Goal: Find specific page/section: Find specific page/section

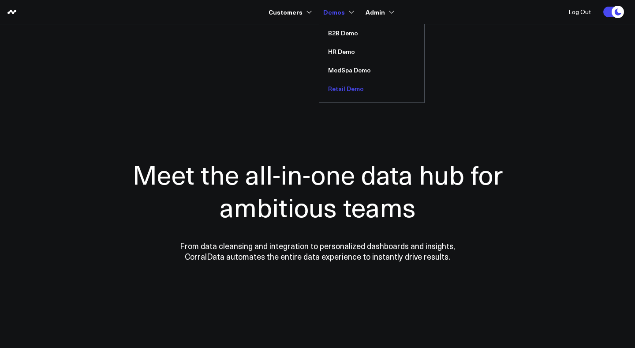
click at [336, 88] on link "Retail Demo" at bounding box center [371, 88] width 105 height 19
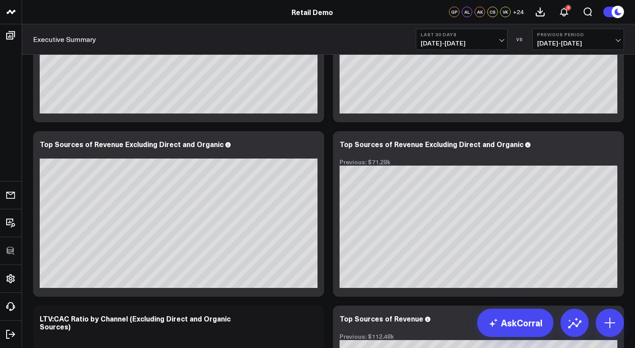
scroll to position [1821, 0]
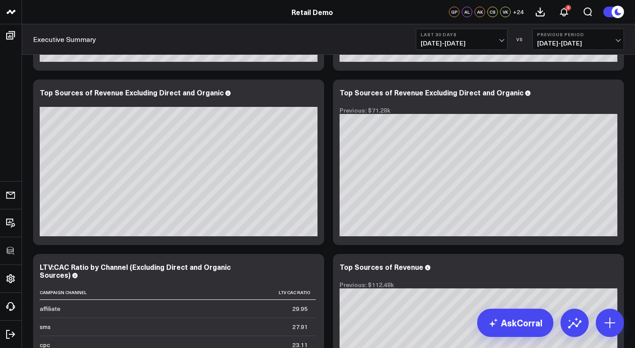
click at [456, 11] on div "GP" at bounding box center [454, 12] width 11 height 11
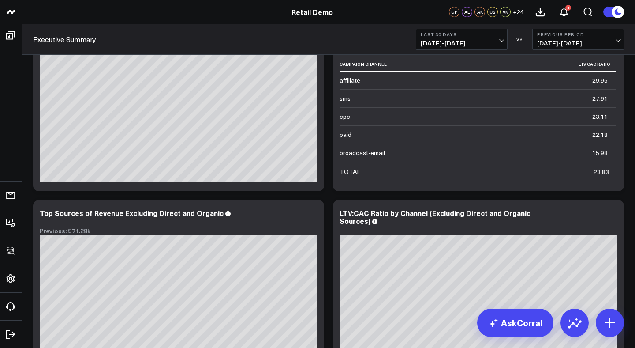
scroll to position [1486, 0]
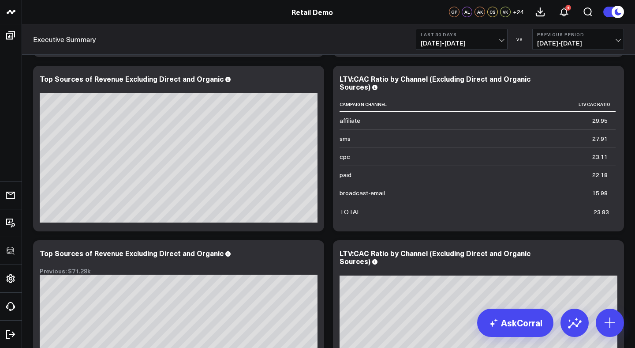
click at [522, 10] on span "+ 24" at bounding box center [518, 12] width 11 height 6
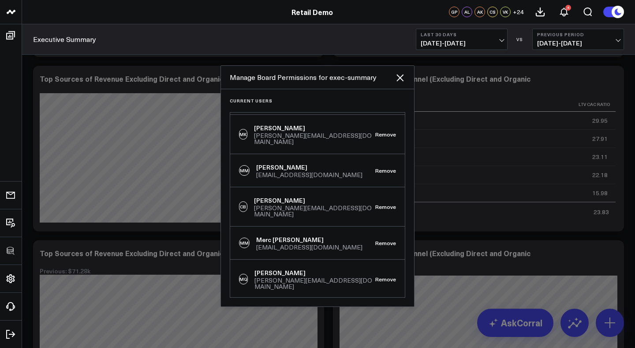
scroll to position [768, 0]
click at [380, 239] on button "Remove" at bounding box center [385, 242] width 21 height 6
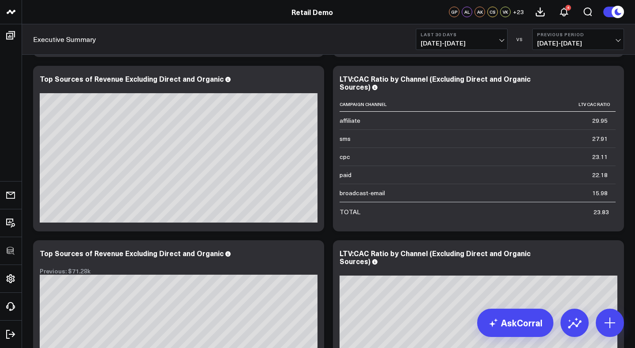
click at [518, 9] on span "+ 23" at bounding box center [518, 12] width 11 height 6
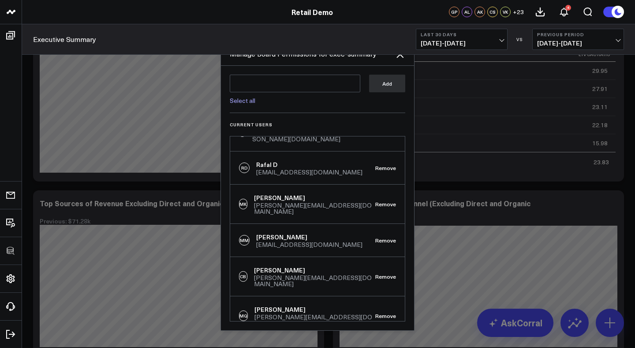
scroll to position [706, 0]
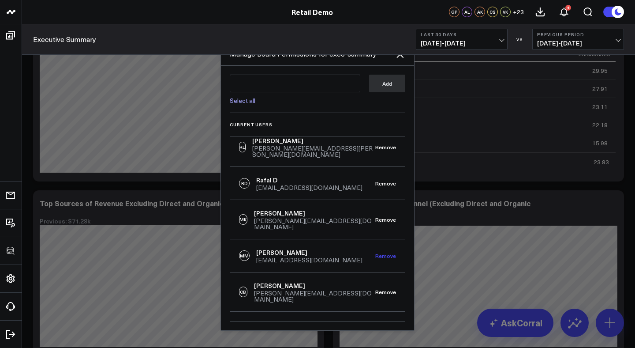
click at [376, 252] on button "Remove" at bounding box center [385, 255] width 21 height 6
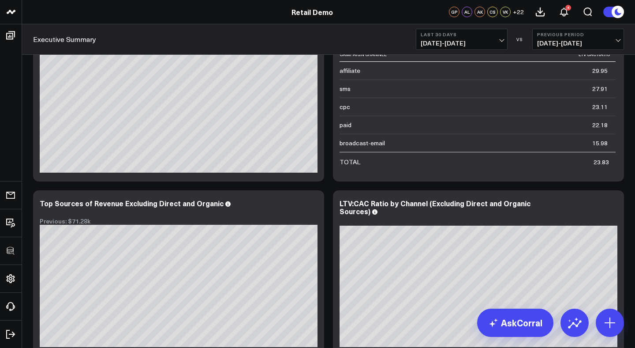
click at [520, 13] on span "+ 22" at bounding box center [518, 12] width 11 height 6
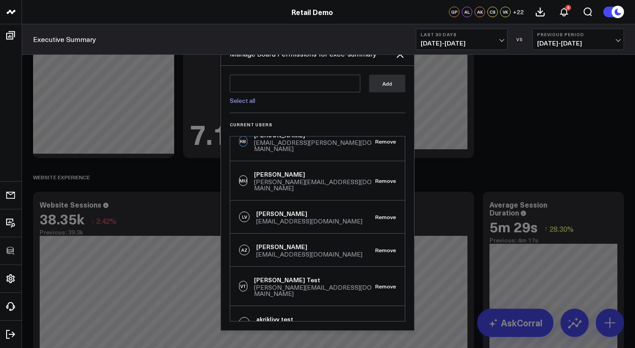
scroll to position [212, 0]
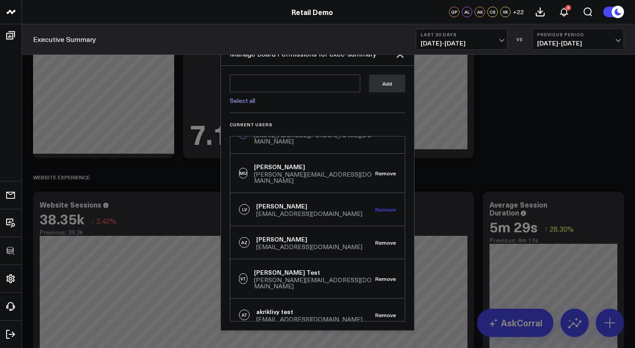
click at [381, 206] on button "Remove" at bounding box center [385, 209] width 21 height 6
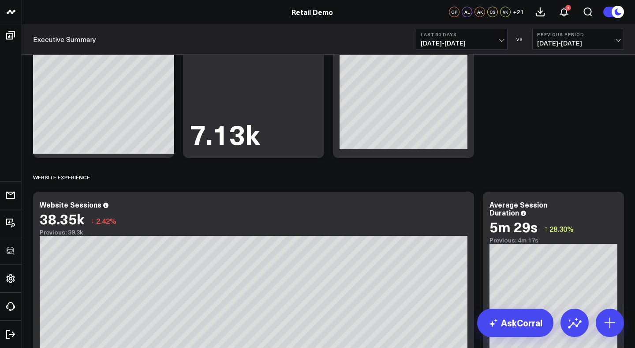
click at [519, 11] on span "+ 21" at bounding box center [518, 12] width 11 height 6
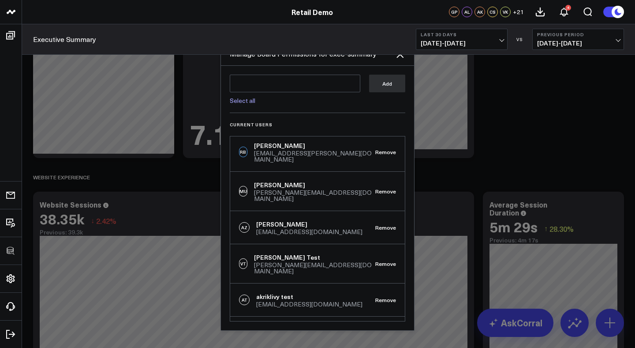
scroll to position [197, 0]
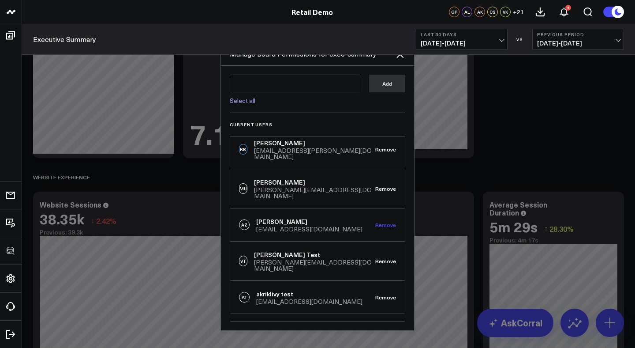
click at [375, 221] on button "Remove" at bounding box center [385, 224] width 21 height 6
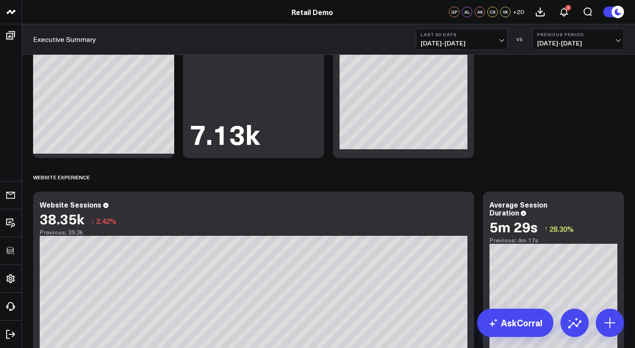
click at [520, 12] on span "+ 20" at bounding box center [518, 12] width 11 height 6
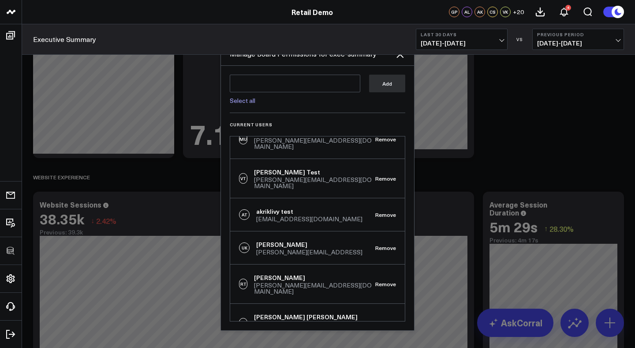
scroll to position [247, 0]
click at [381, 244] on button "Remove" at bounding box center [385, 247] width 21 height 6
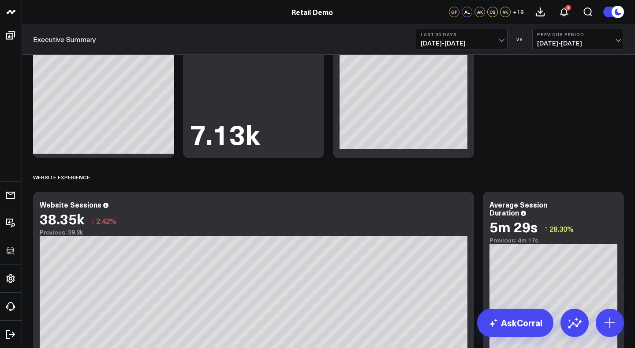
click at [520, 12] on span "+ 19" at bounding box center [518, 12] width 11 height 6
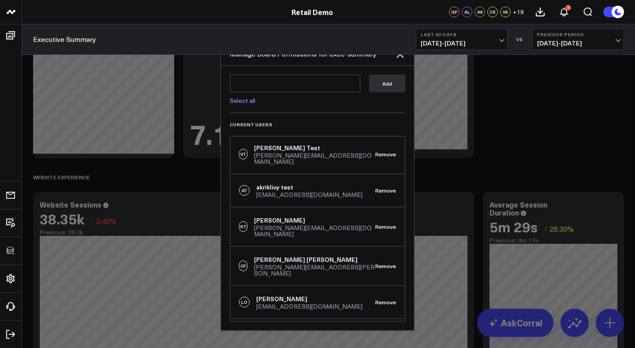
scroll to position [276, 0]
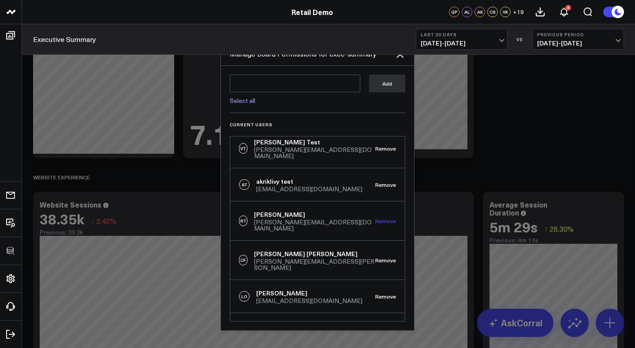
click at [381, 218] on button "Remove" at bounding box center [385, 221] width 21 height 6
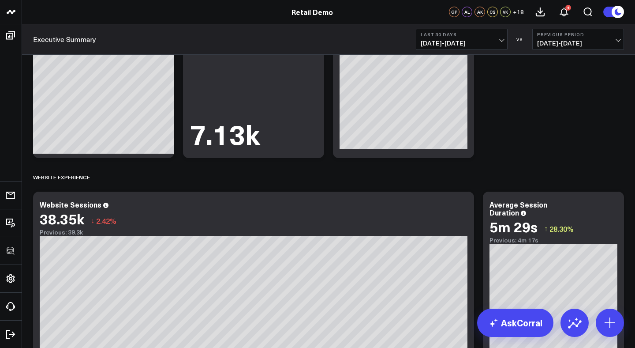
click at [519, 13] on span "+ 18" at bounding box center [518, 12] width 11 height 6
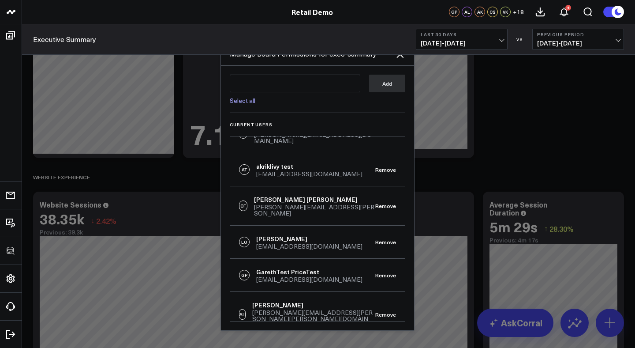
scroll to position [275, 0]
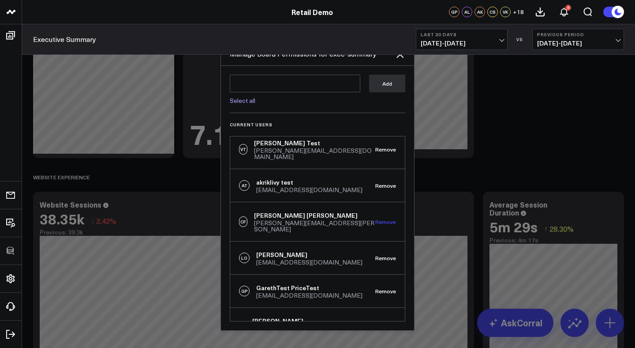
click at [382, 218] on button "Remove" at bounding box center [385, 221] width 21 height 6
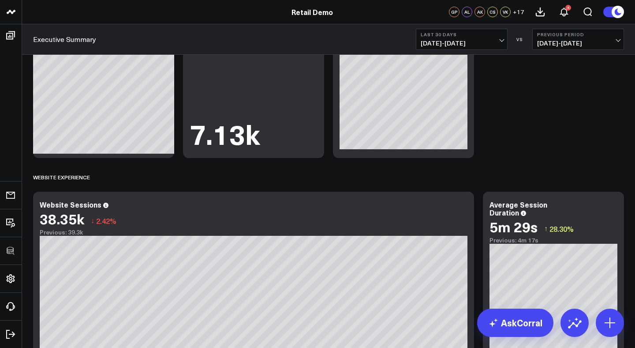
click at [522, 11] on span "+ 17" at bounding box center [518, 12] width 11 height 6
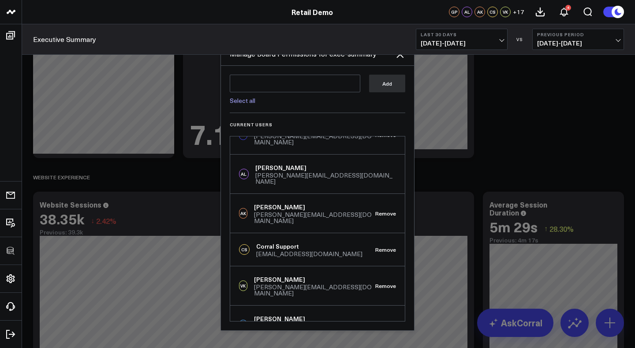
scroll to position [0, 0]
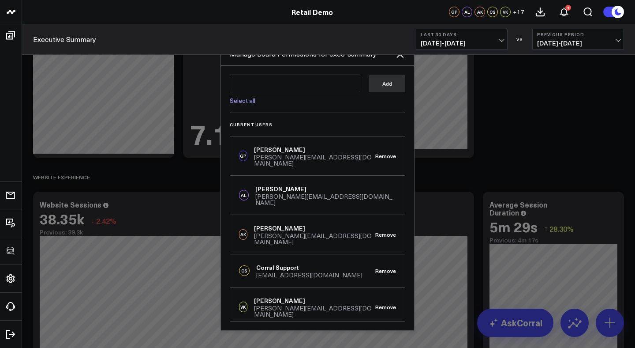
click at [490, 149] on div at bounding box center [317, 174] width 635 height 348
